Goal: Information Seeking & Learning: Learn about a topic

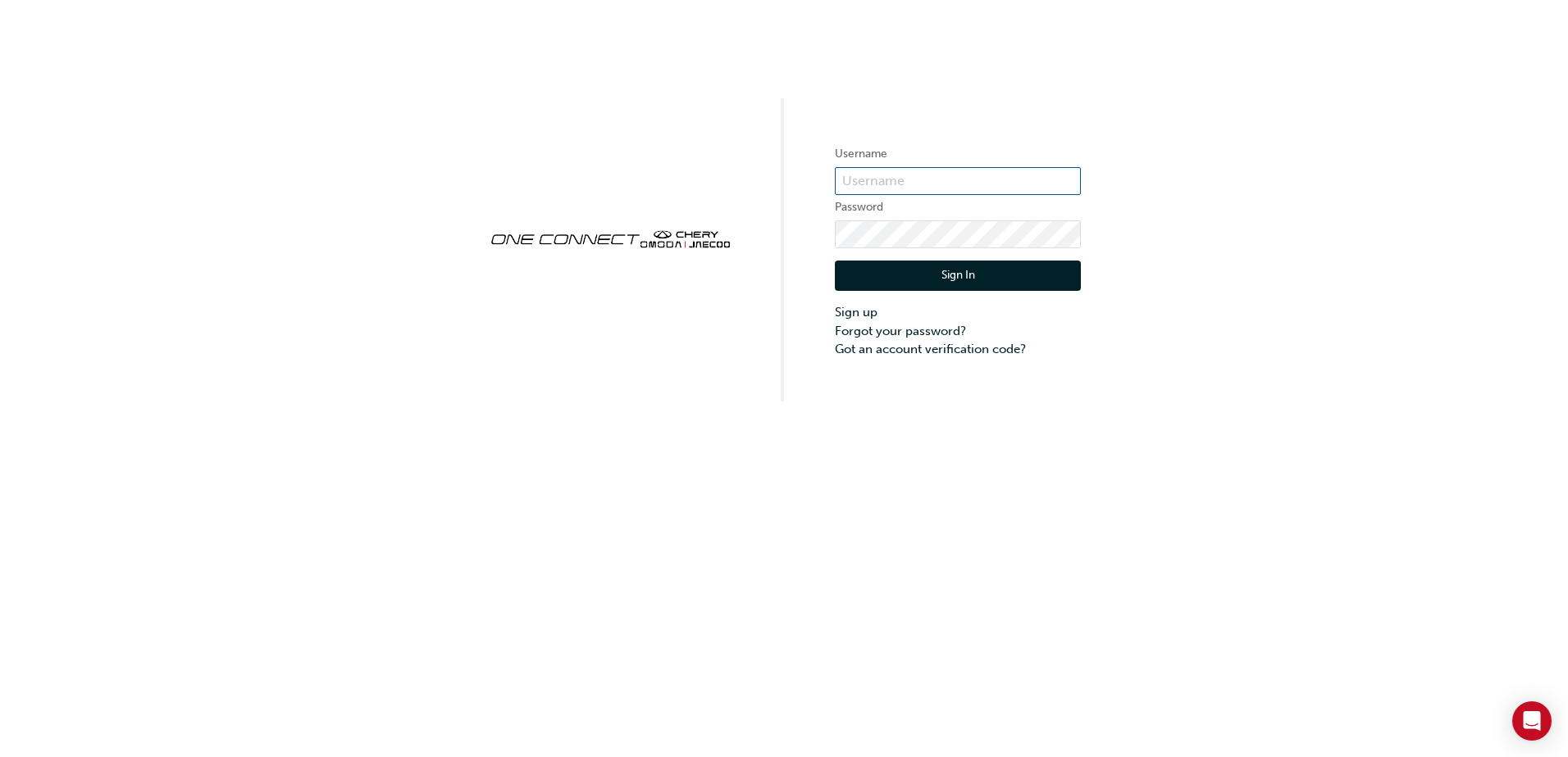
type input "ONE00608"
click at [934, 279] on button "Sign In" at bounding box center [957, 276] width 246 height 31
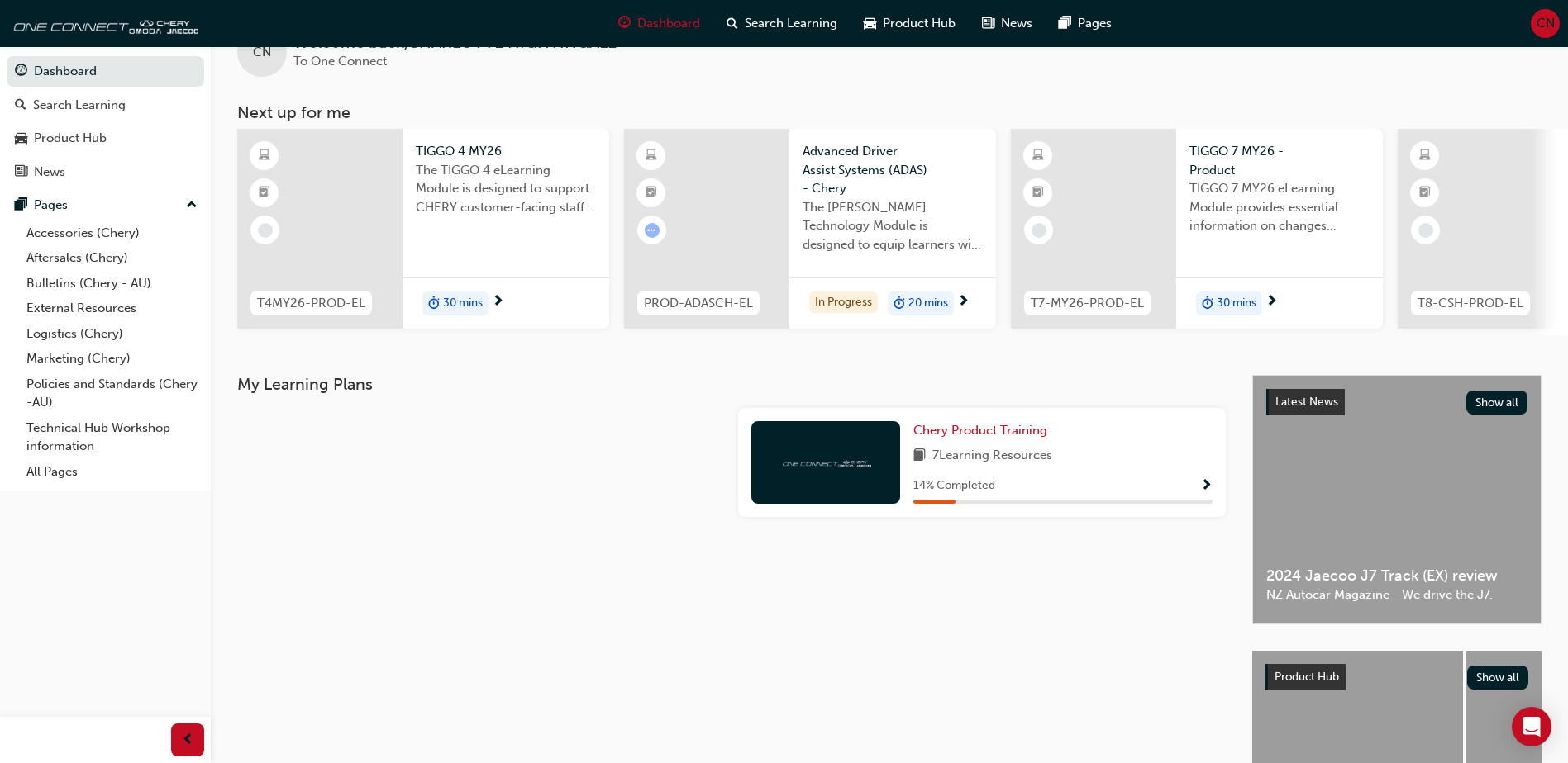
scroll to position [83, 0]
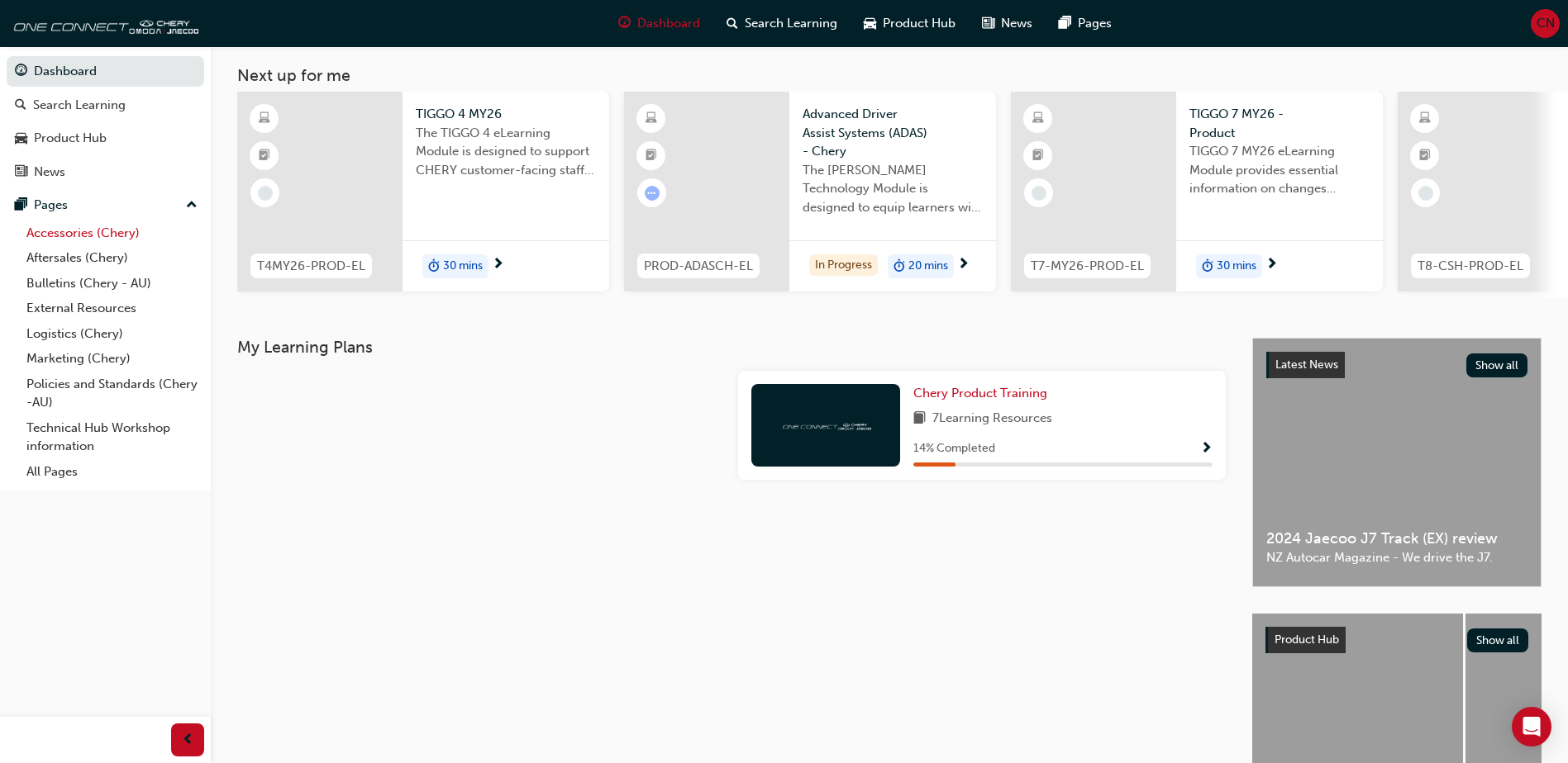
click at [93, 231] on link "Accessories (Chery)" at bounding box center [112, 233] width 184 height 26
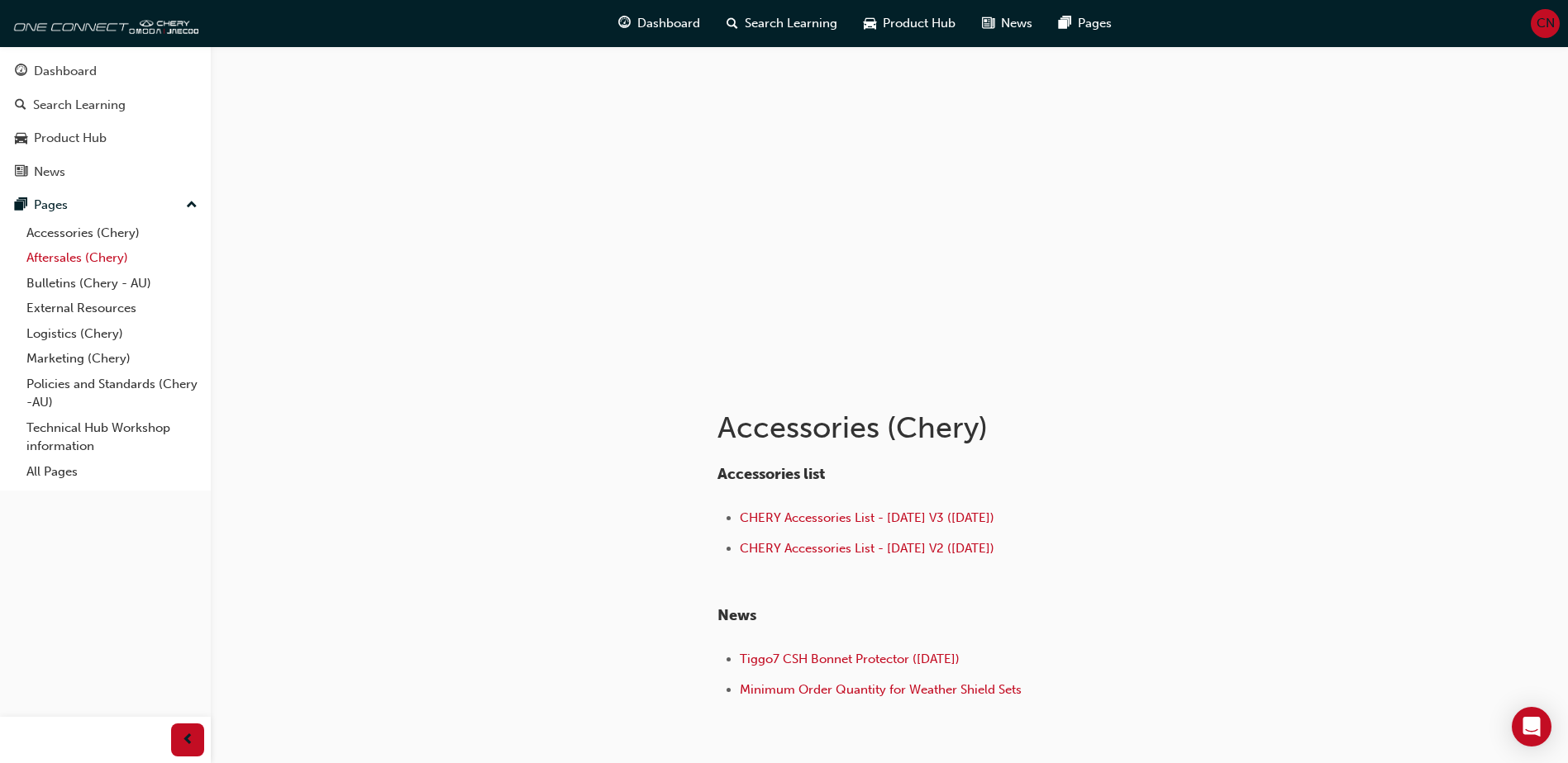
click at [76, 253] on link "Aftersales (Chery)" at bounding box center [112, 258] width 184 height 26
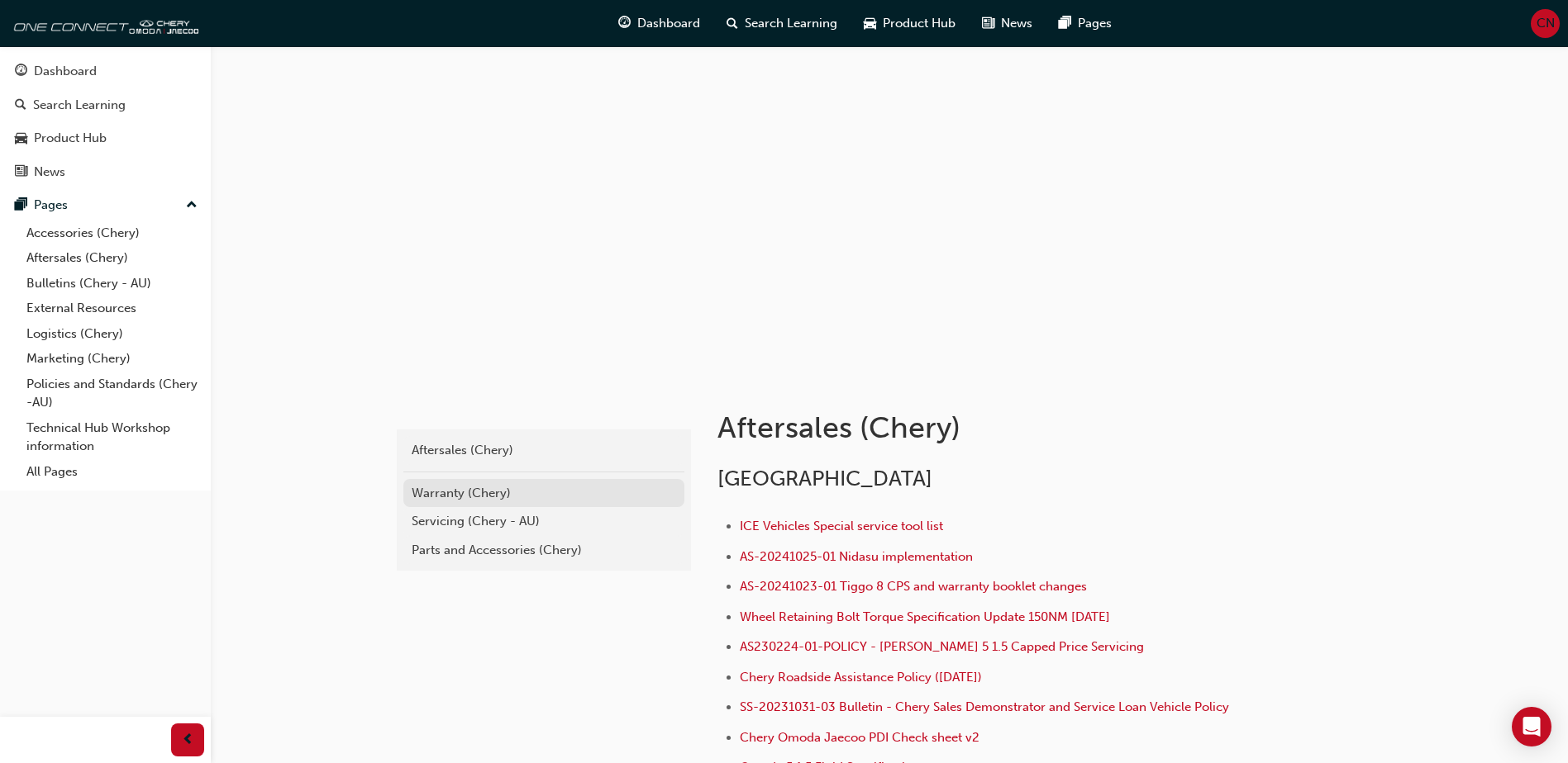
click at [507, 491] on div "Warranty (Chery)" at bounding box center [544, 493] width 264 height 19
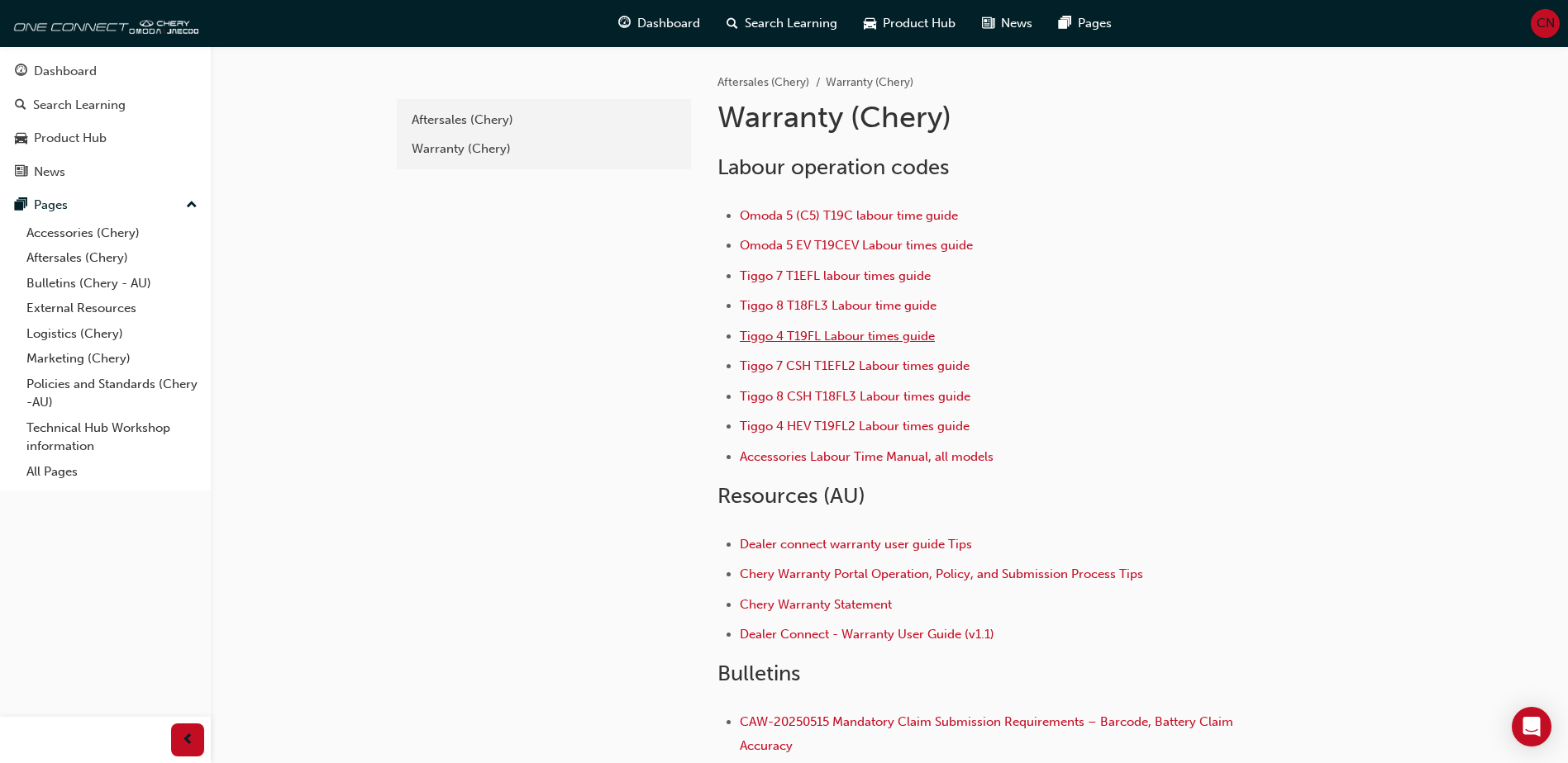
click at [852, 339] on span "Tiggo 4 T19FL Labour times guide" at bounding box center [837, 336] width 195 height 15
